Goal: Navigation & Orientation: Find specific page/section

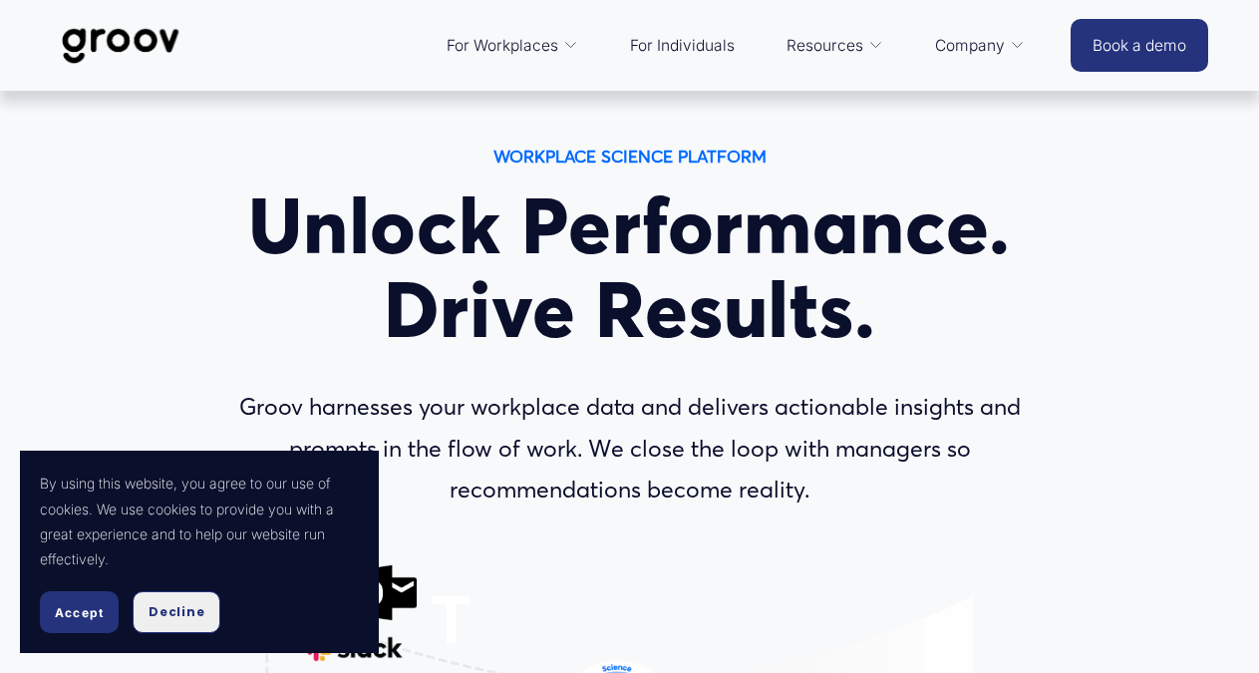
click at [143, 607] on button "Decline" at bounding box center [177, 612] width 88 height 42
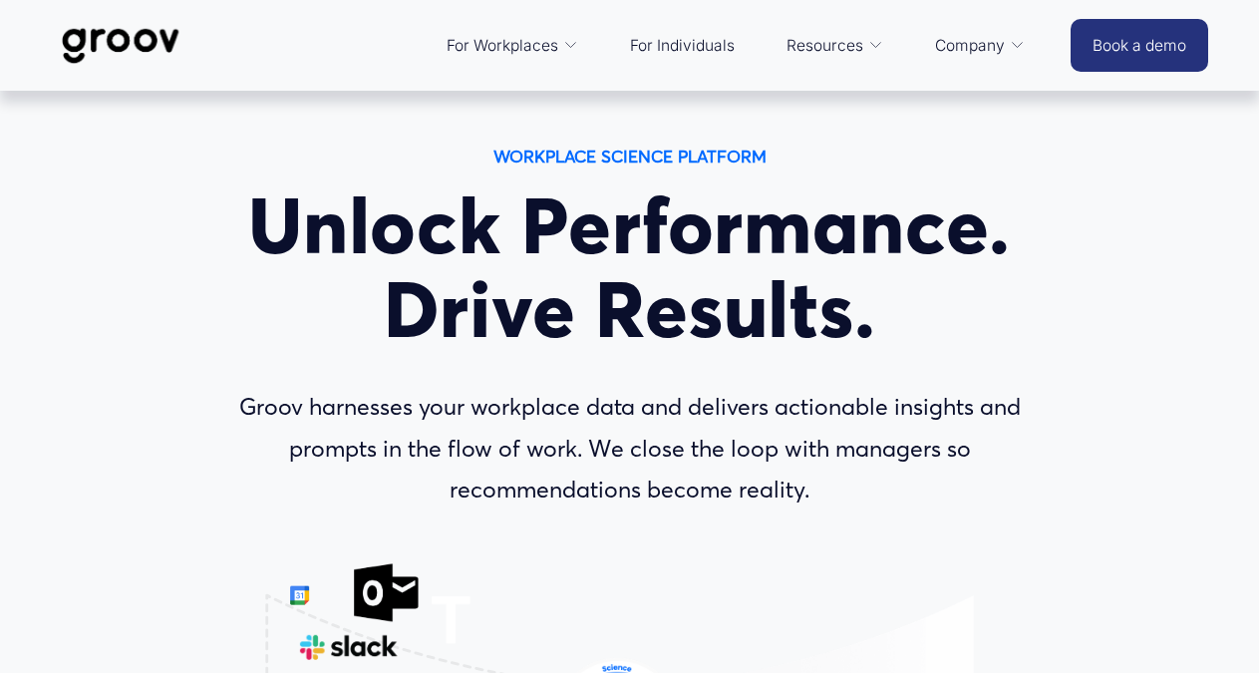
click at [693, 45] on link "For Individuals" at bounding box center [682, 46] width 125 height 48
click at [641, 166] on strong "WORKPLACE SCIENCE PLATFORM" at bounding box center [629, 155] width 273 height 21
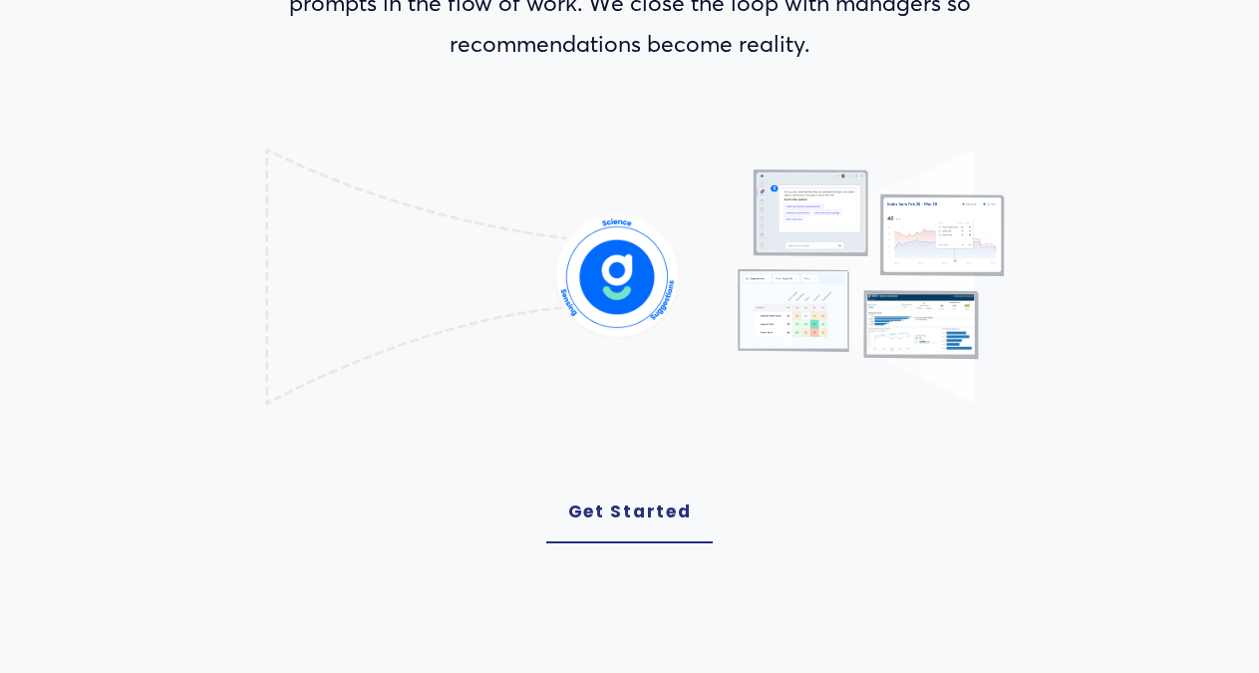
scroll to position [711, 0]
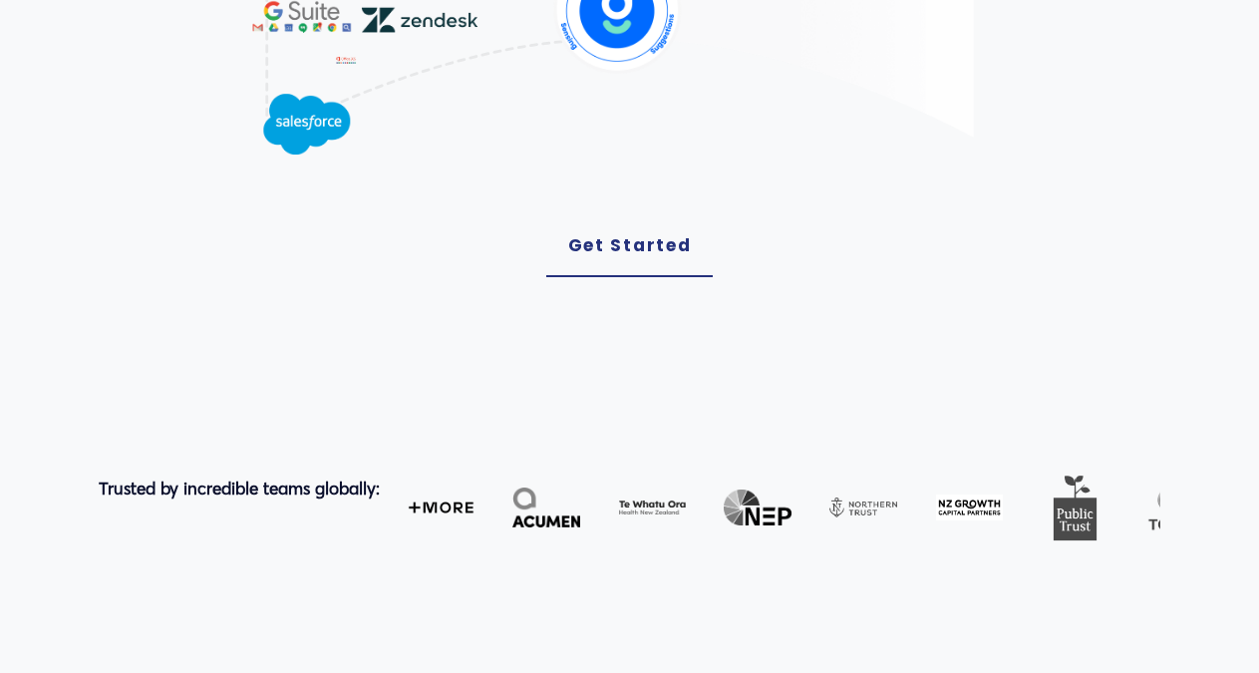
click at [622, 273] on link "Get Started" at bounding box center [629, 246] width 167 height 62
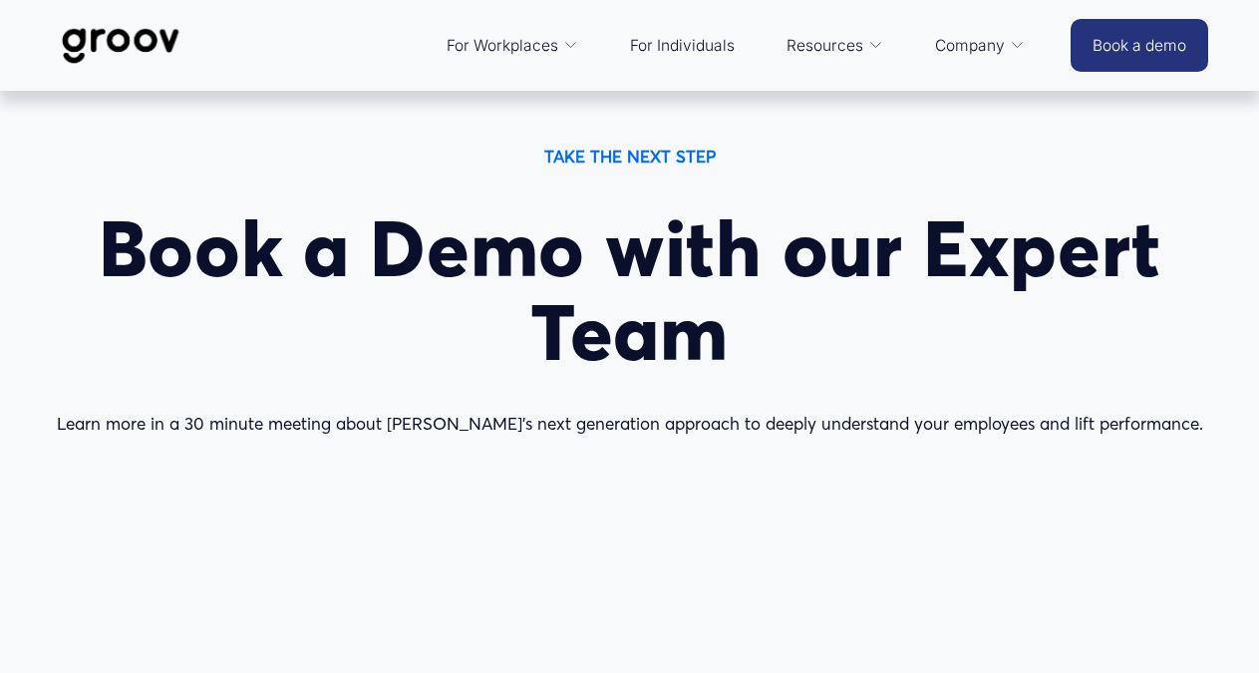
click at [137, 44] on img at bounding box center [121, 46] width 141 height 66
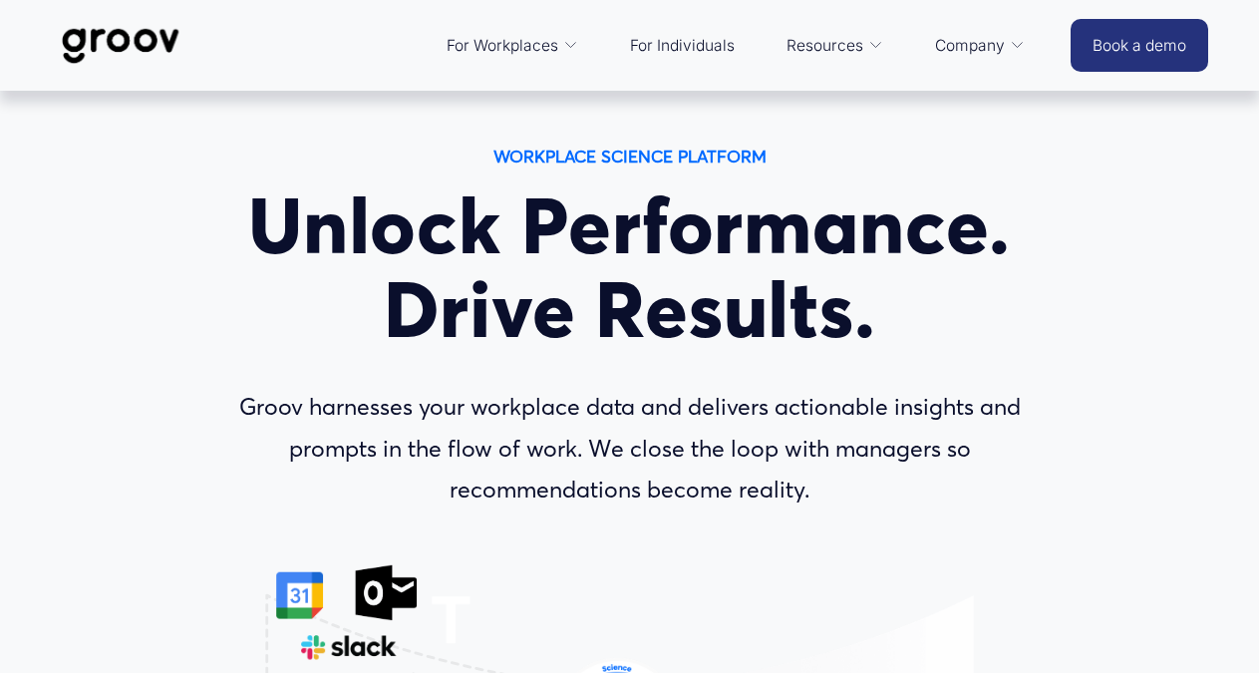
click at [665, 58] on link "For Individuals" at bounding box center [682, 46] width 125 height 48
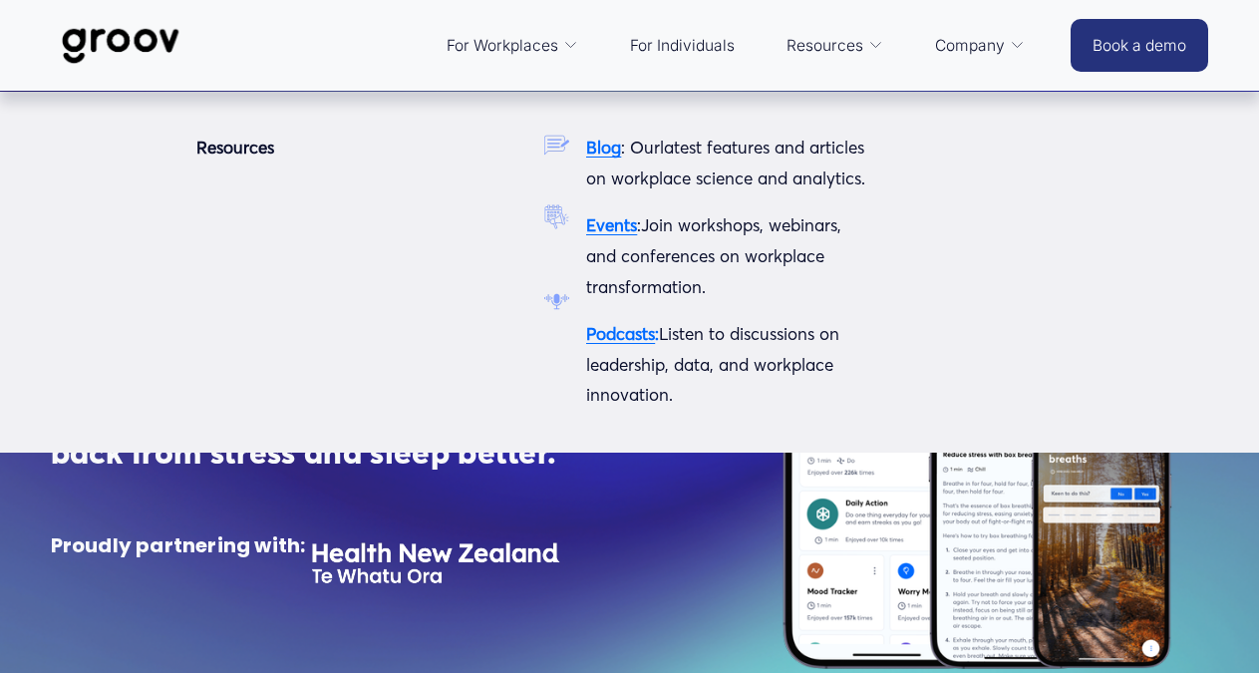
click at [862, 51] on link "Resources" at bounding box center [835, 46] width 118 height 48
